Goal: Find specific page/section: Find specific page/section

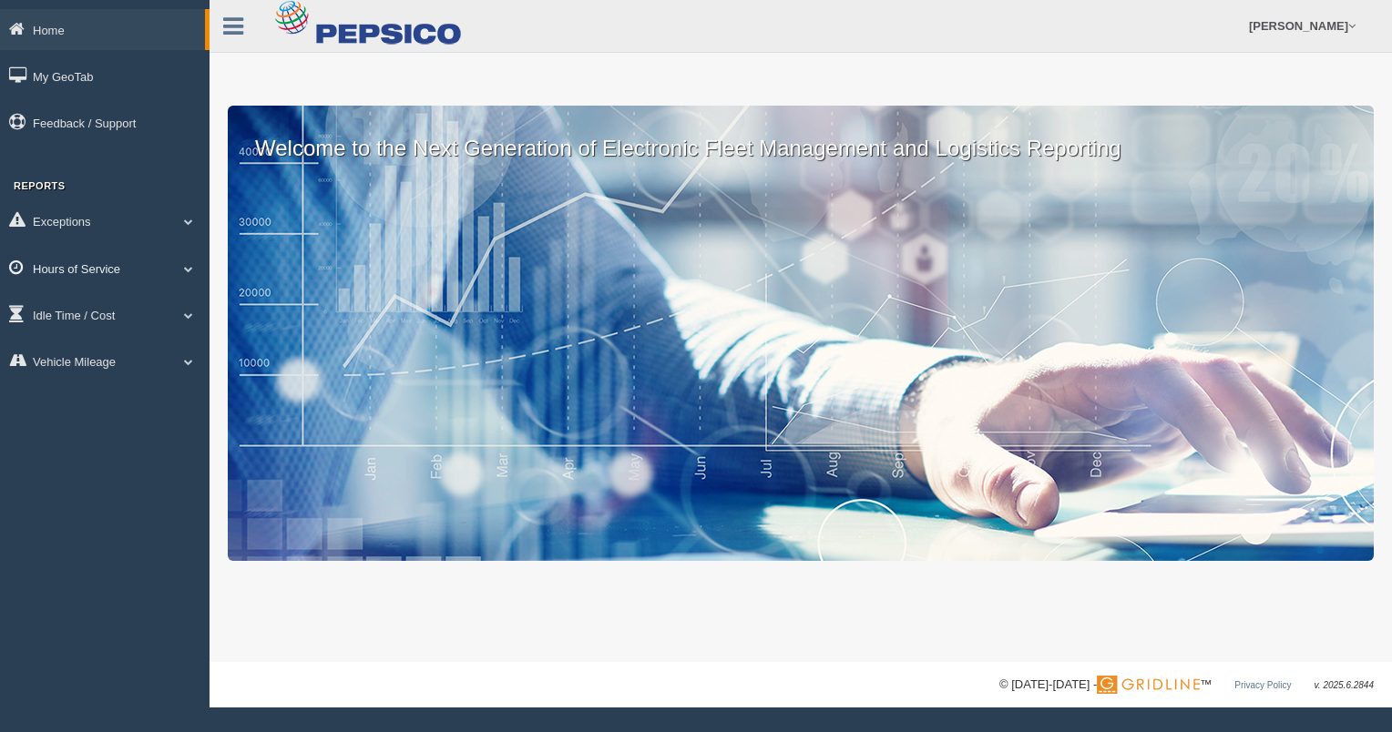
click at [105, 263] on link "Hours of Service" at bounding box center [105, 268] width 210 height 41
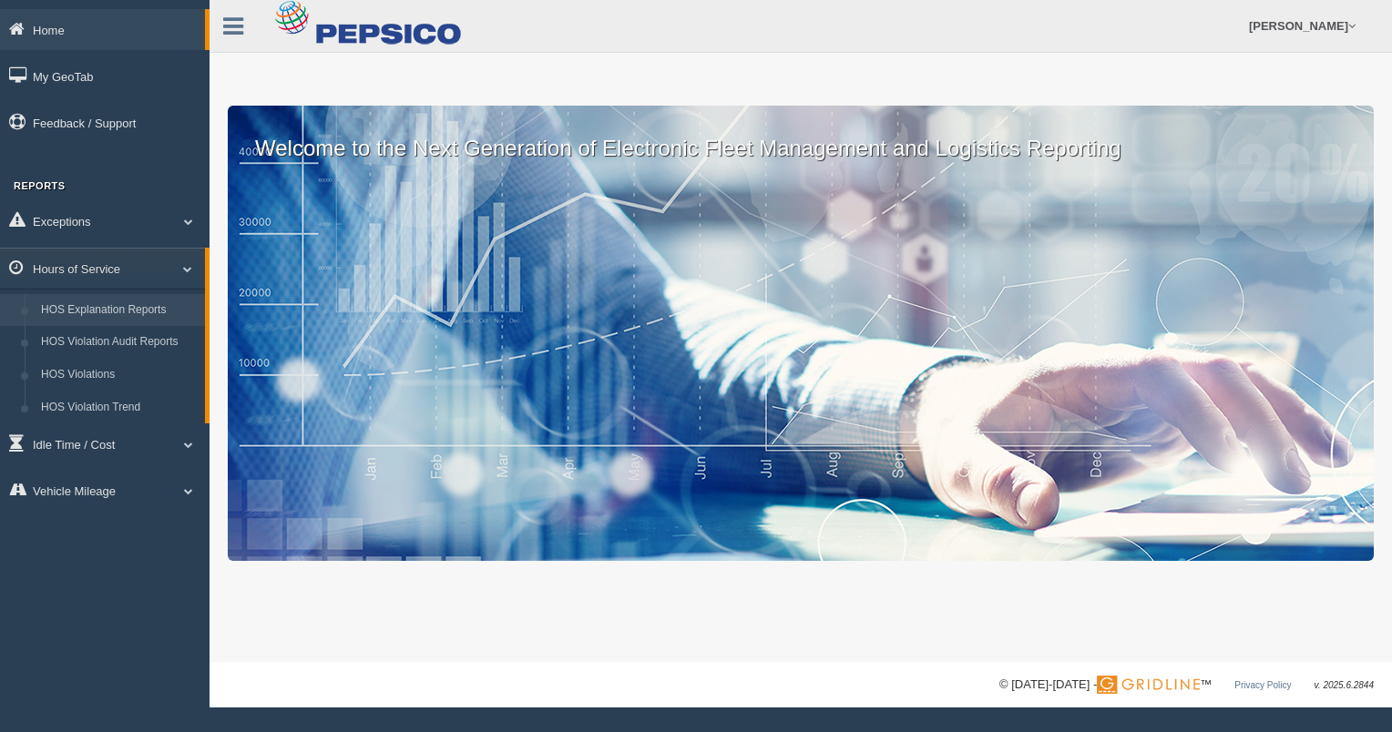
click at [131, 312] on link "HOS Explanation Reports" at bounding box center [119, 310] width 172 height 33
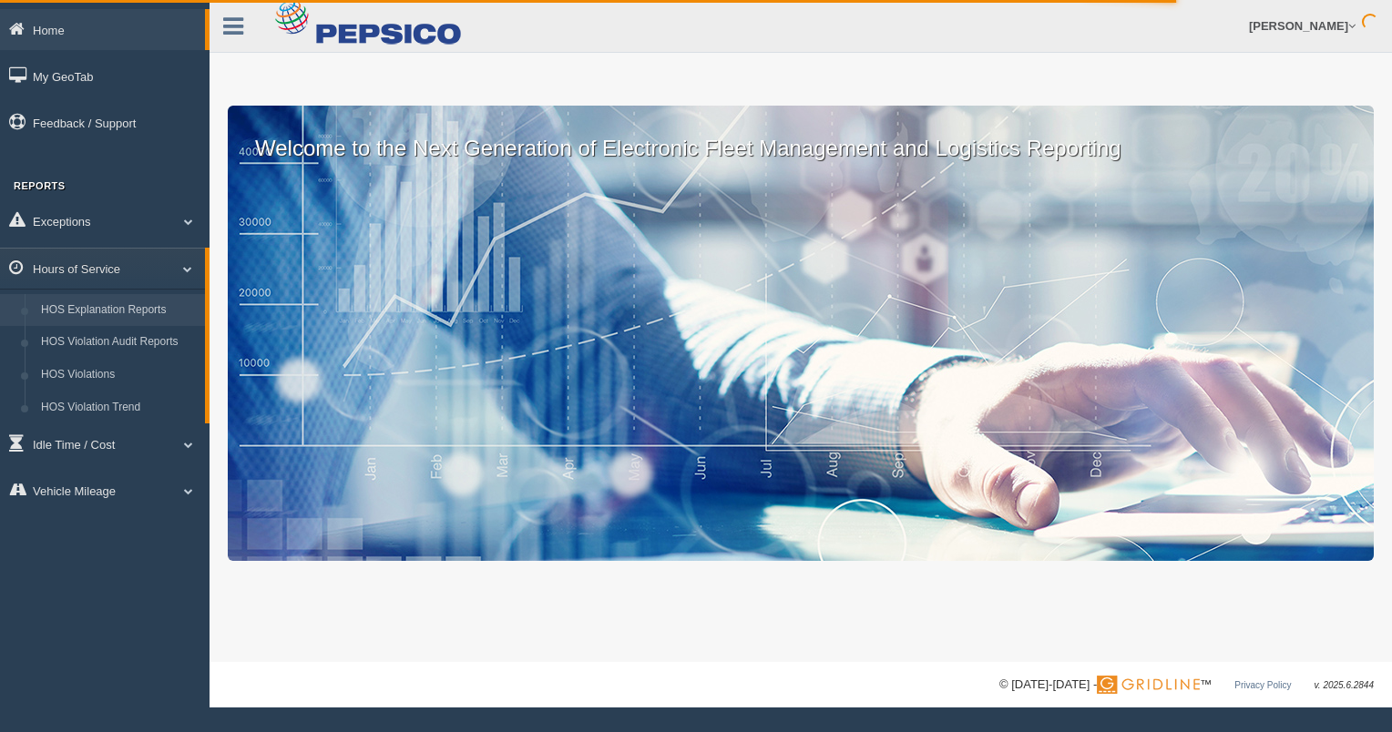
click at [138, 308] on link "HOS Explanation Reports" at bounding box center [119, 310] width 172 height 33
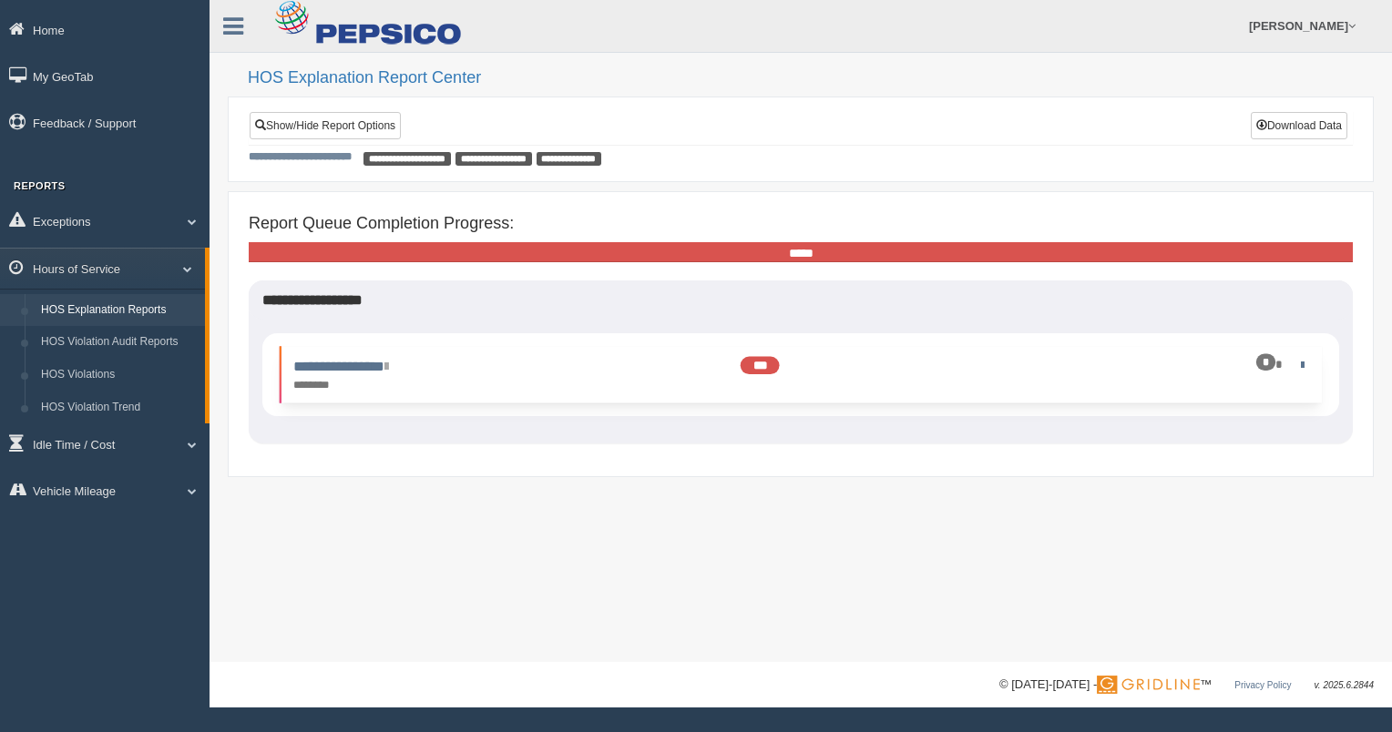
click at [760, 357] on span "***" at bounding box center [760, 365] width 39 height 17
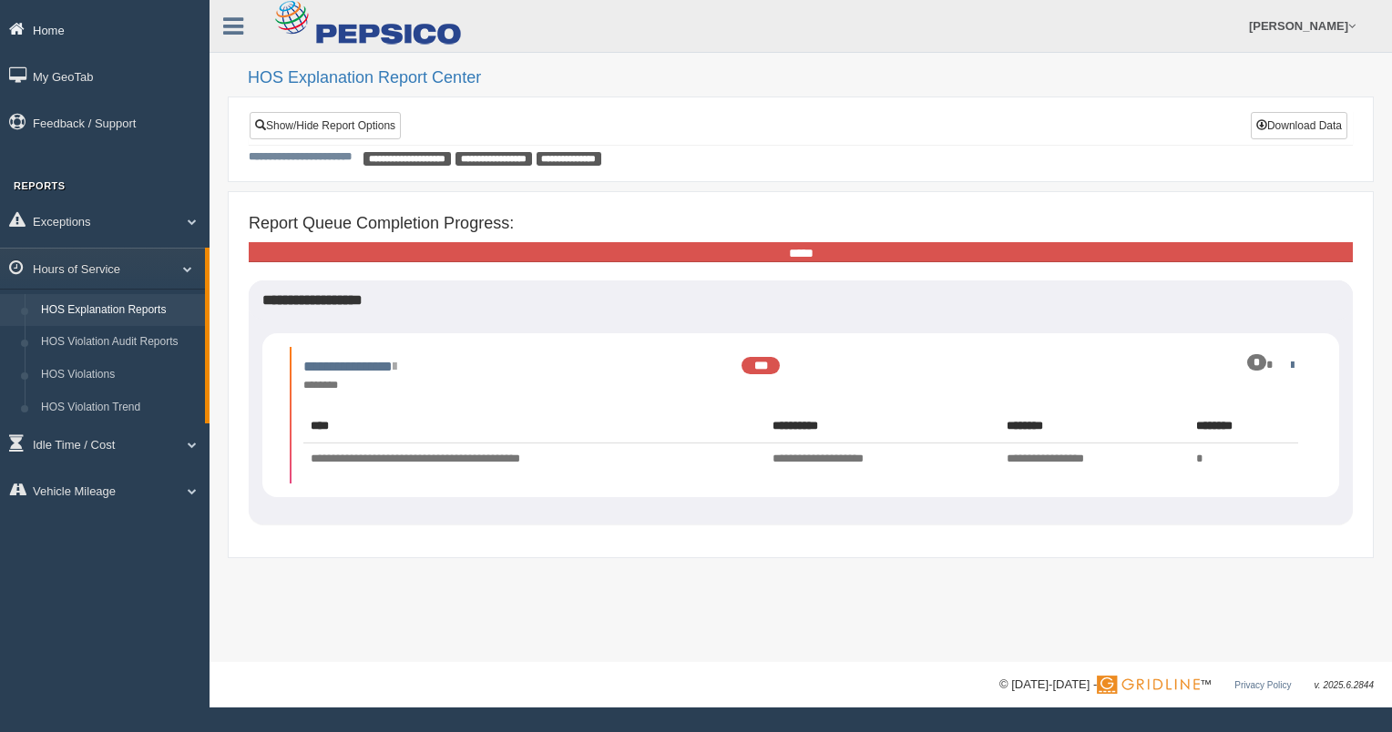
click at [62, 23] on link "Home" at bounding box center [105, 29] width 210 height 41
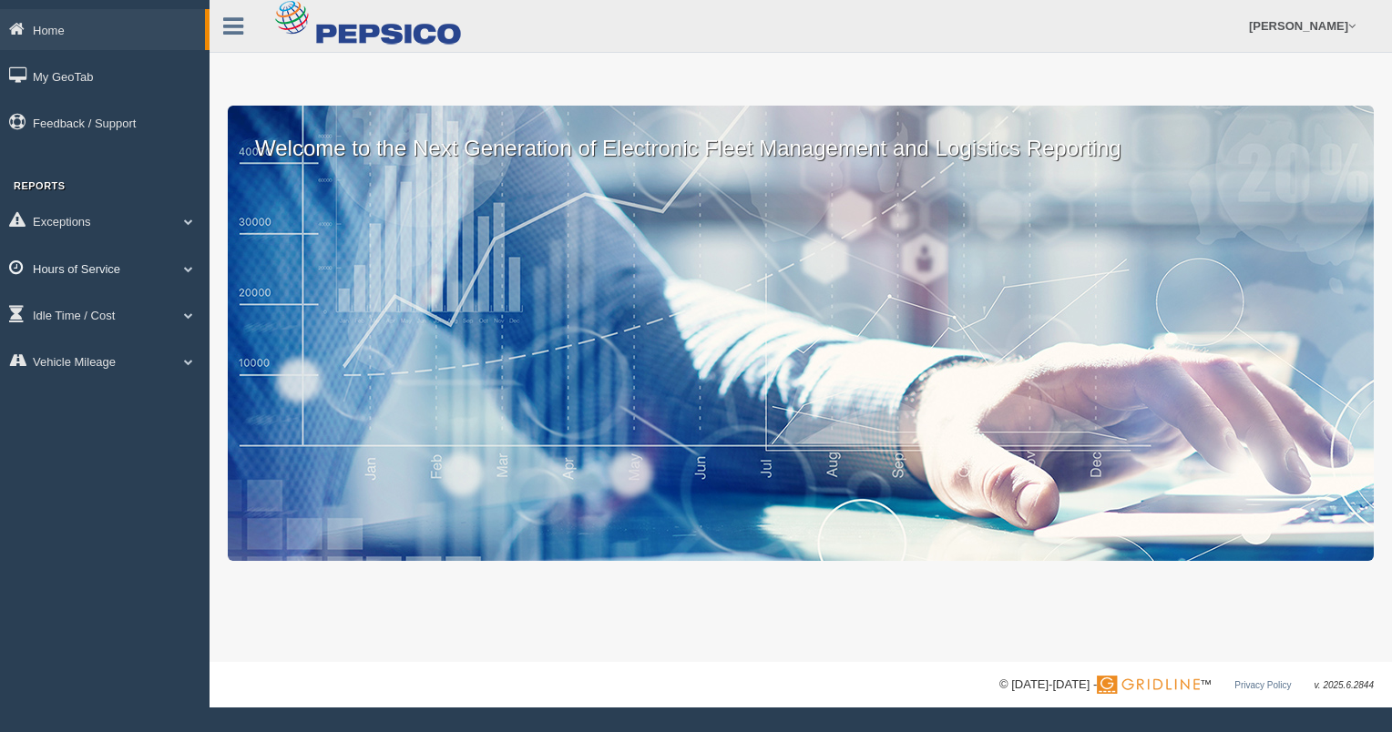
click at [71, 266] on link "Hours of Service" at bounding box center [105, 268] width 210 height 41
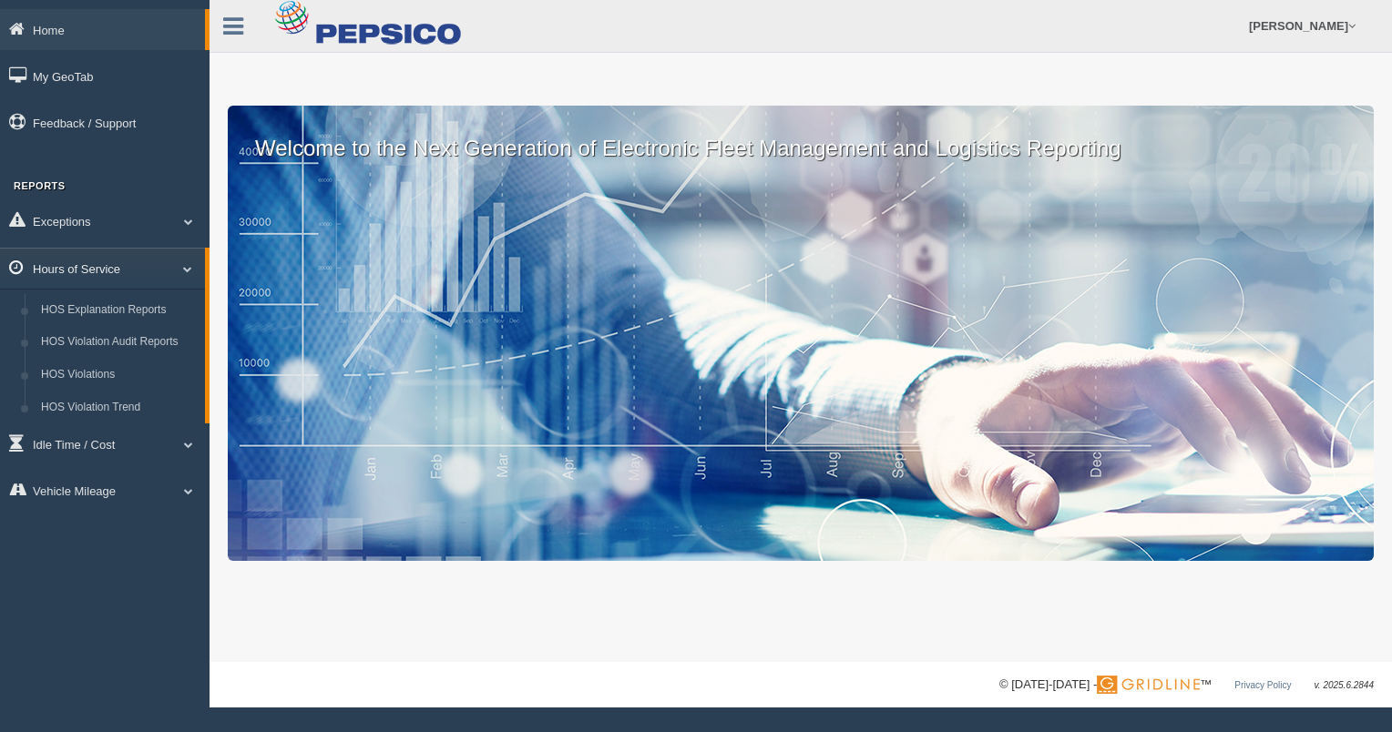
click at [189, 270] on span at bounding box center [181, 268] width 24 height 9
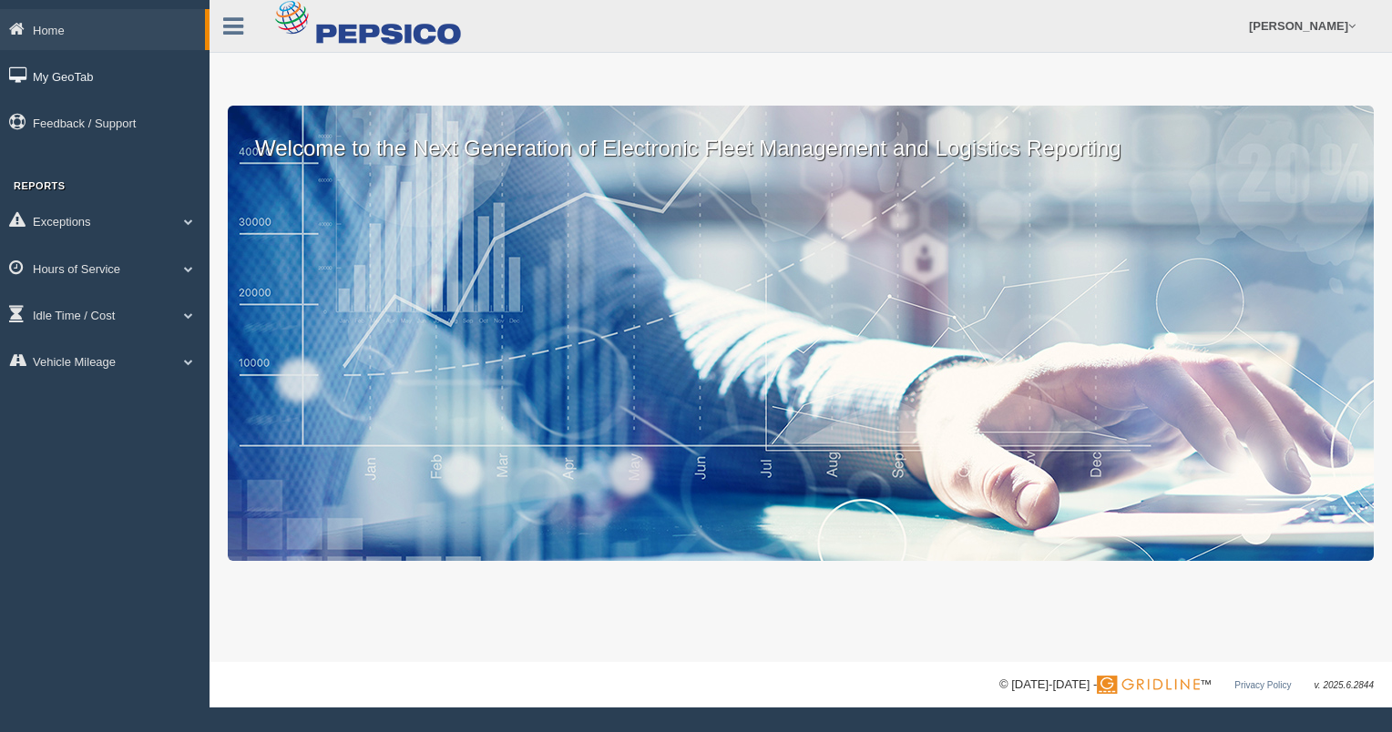
click at [67, 77] on link "My GeoTab" at bounding box center [105, 76] width 210 height 41
click at [87, 270] on link "Hours of Service" at bounding box center [105, 268] width 210 height 41
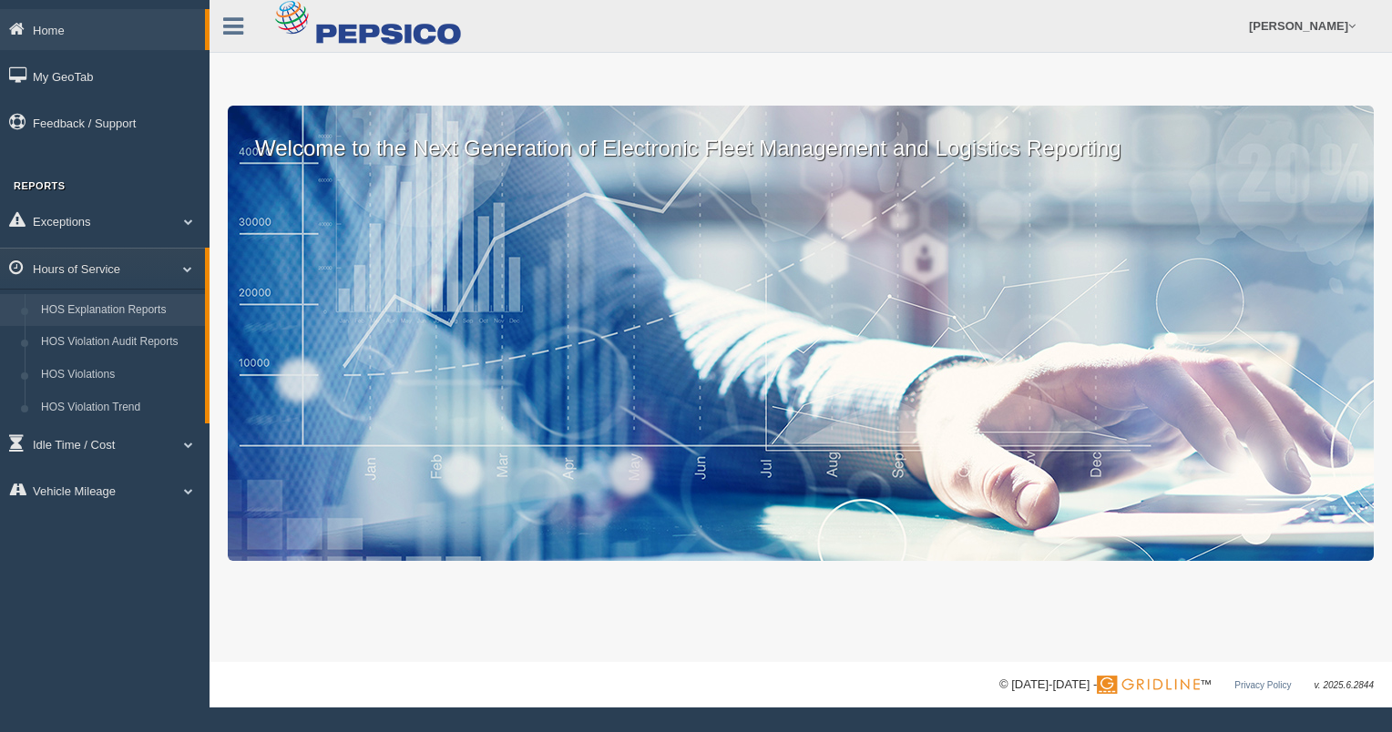
click at [124, 315] on link "HOS Explanation Reports" at bounding box center [119, 310] width 172 height 33
